Goal: Information Seeking & Learning: Learn about a topic

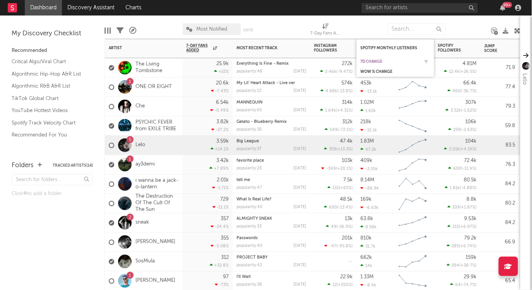
click at [385, 63] on div "7d Change" at bounding box center [390, 61] width 58 height 5
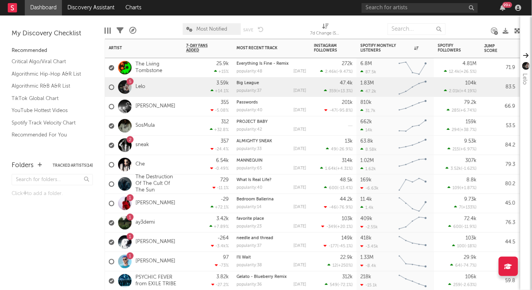
click at [399, 111] on rect "Chart title" at bounding box center [413, 106] width 35 height 19
click at [410, 105] on icon "Chart title" at bounding box center [413, 105] width 27 height 9
click at [141, 82] on div "5 Lelo" at bounding box center [127, 87] width 36 height 22
click at [141, 87] on link "Lelo" at bounding box center [141, 87] width 10 height 7
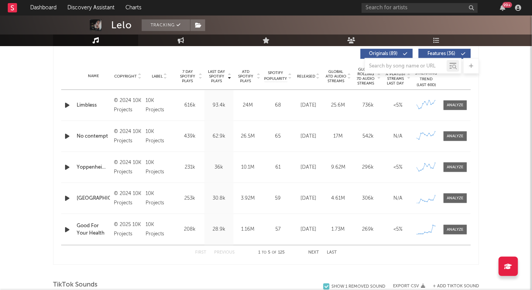
scroll to position [297, 0]
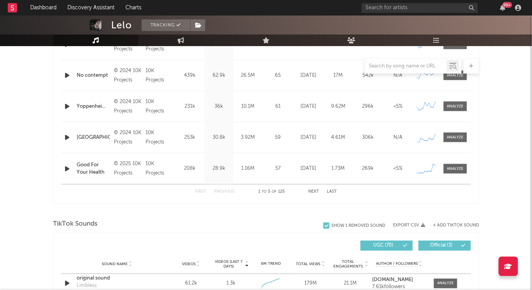
select select "6m"
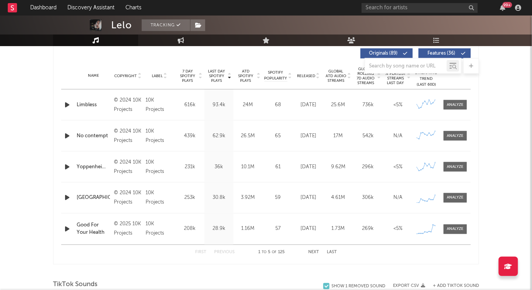
scroll to position [262, 0]
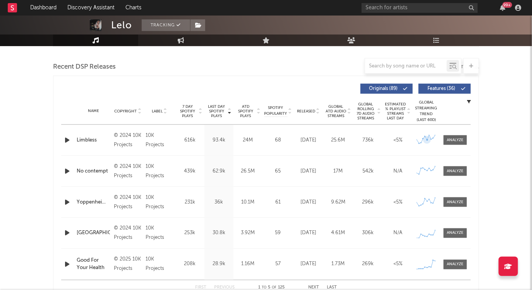
click at [427, 138] on g at bounding box center [426, 139] width 20 height 10
click at [427, 138] on icon at bounding box center [427, 139] width 3 height 3
click at [427, 137] on icon at bounding box center [428, 140] width 8 height 8
click at [423, 157] on div "Name No contempt Copyright © 2024 10K Projects Label 10K Projects Album Names N…" at bounding box center [266, 171] width 410 height 31
click at [455, 138] on div at bounding box center [456, 140] width 17 height 6
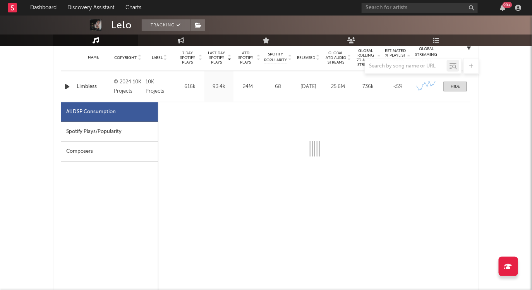
select select "6m"
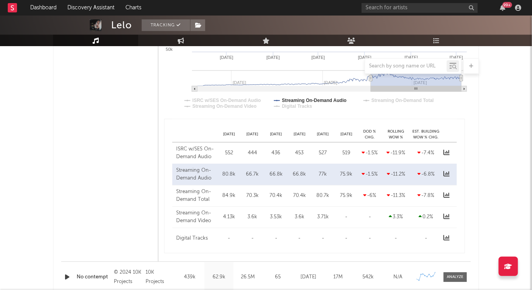
scroll to position [531, 0]
